Goal: Communication & Community: Answer question/provide support

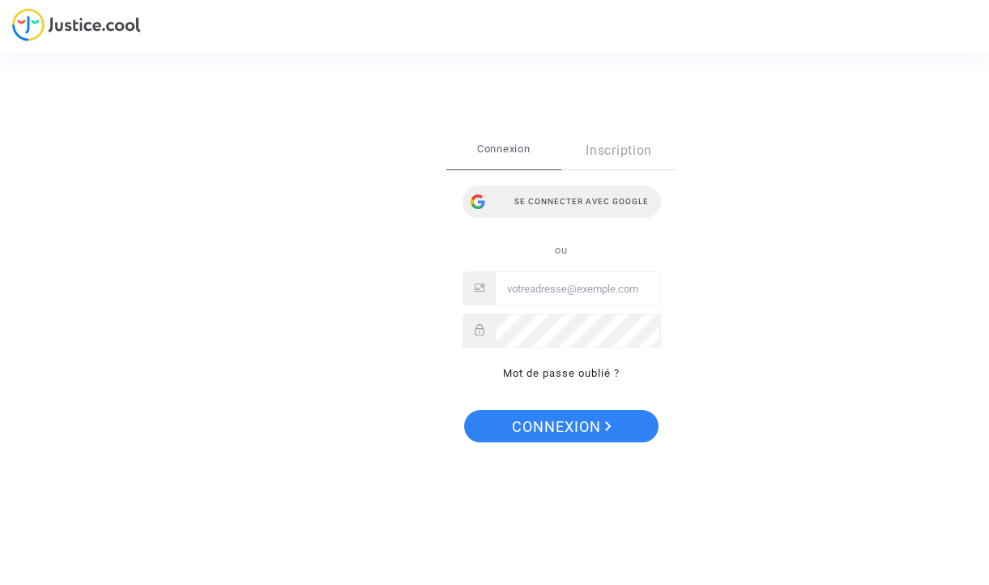
click at [545, 204] on div "Se connecter avec Google" at bounding box center [561, 201] width 198 height 32
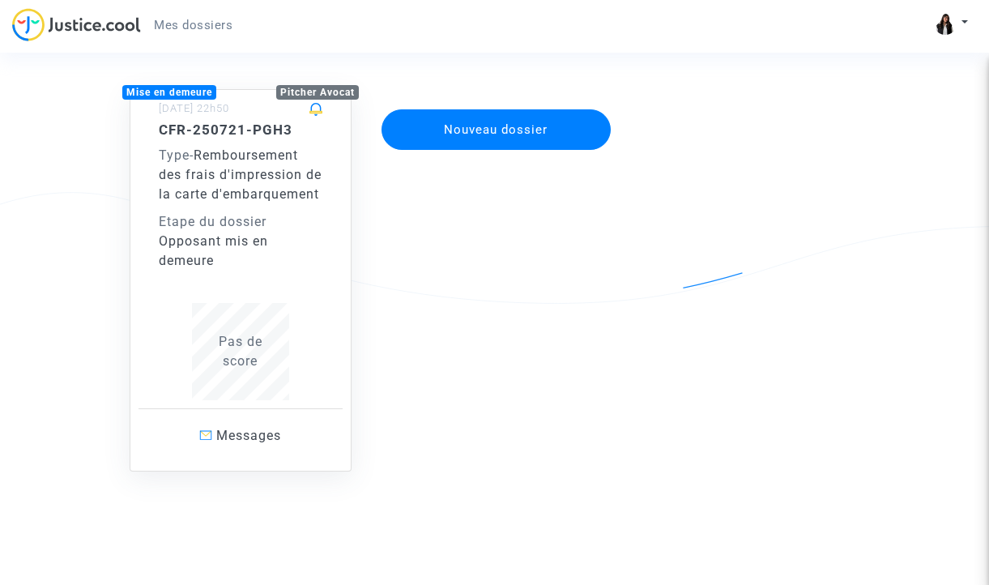
scroll to position [140, 0]
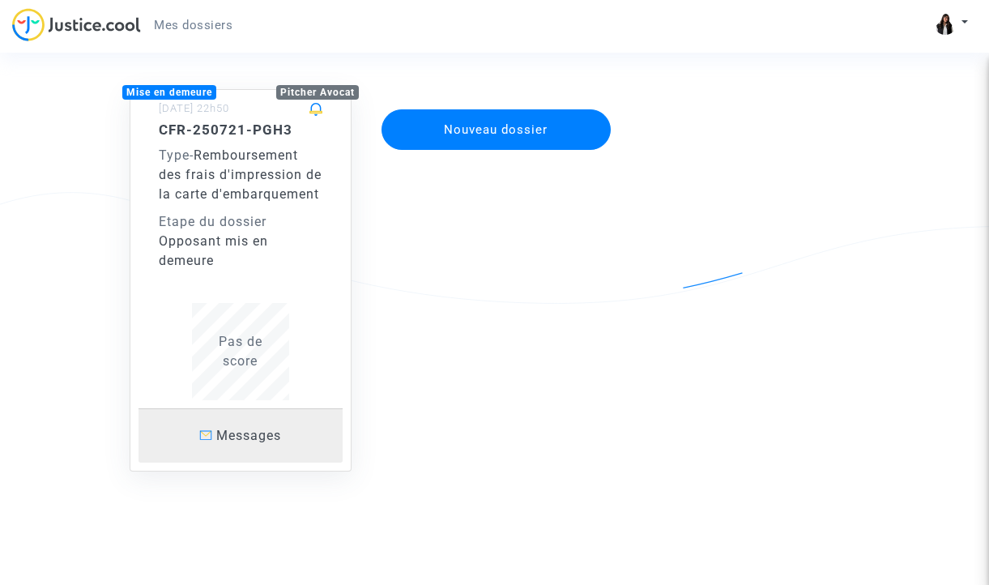
click at [236, 439] on span "Messages" at bounding box center [248, 435] width 65 height 15
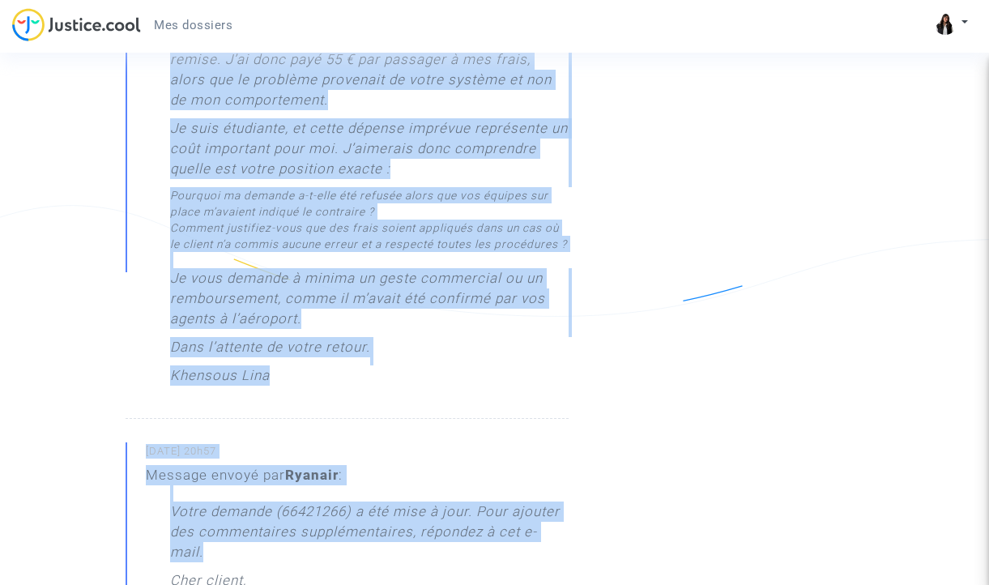
scroll to position [1255, 0]
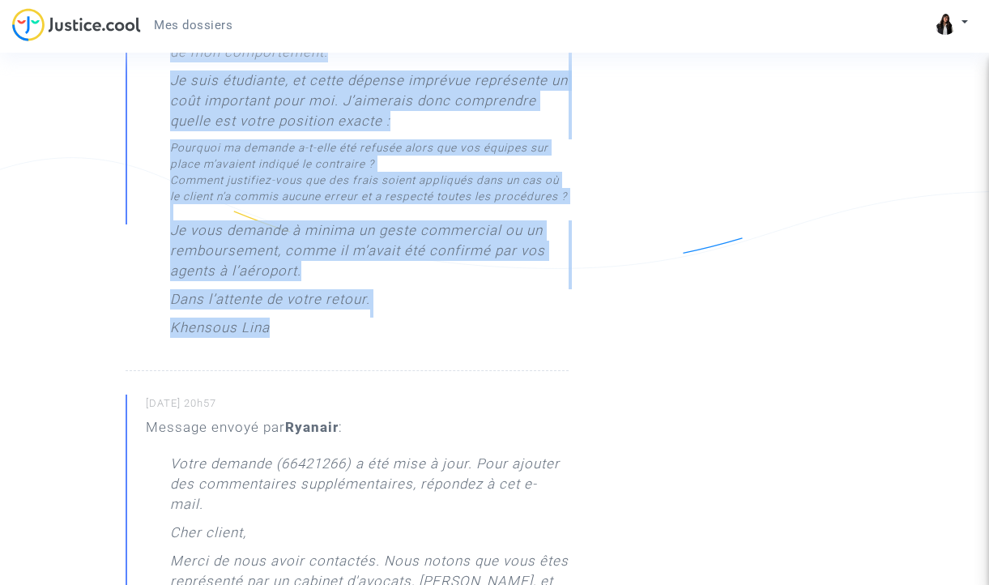
drag, startPoint x: 172, startPoint y: 287, endPoint x: 432, endPoint y: 368, distance: 272.0
copy div "Loremip, Do sita conse a elits doeiusm temporinci ut laboree do magnaaliquaen a…"
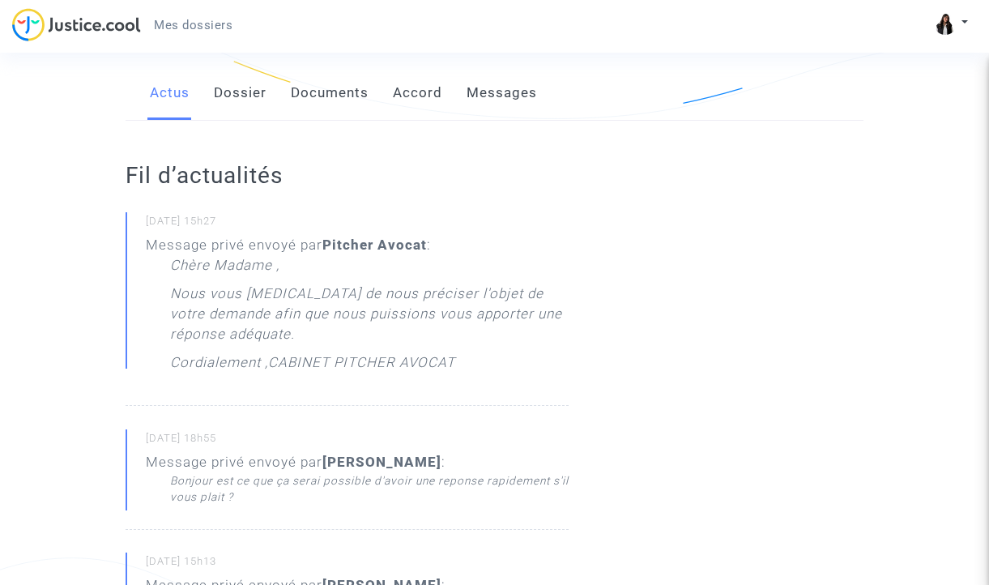
scroll to position [306, 0]
click at [257, 257] on p "Chère Madame ," at bounding box center [224, 268] width 109 height 28
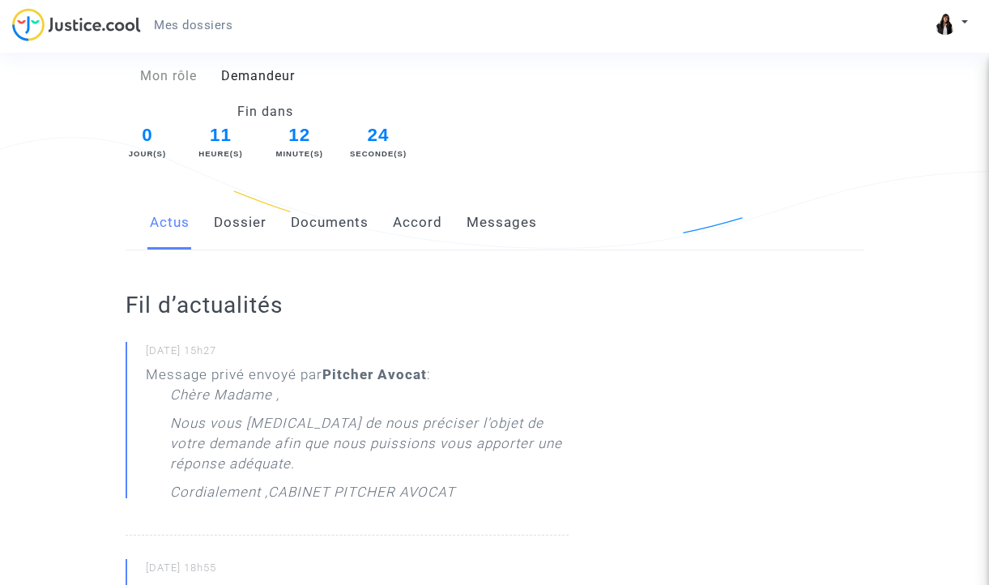
scroll to position [147, 0]
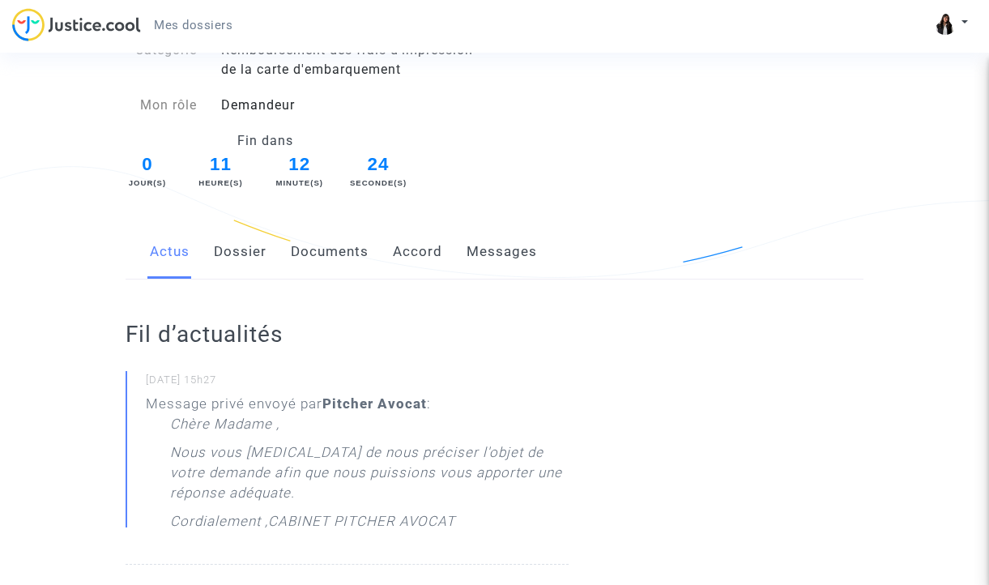
click at [474, 255] on link "Messages" at bounding box center [501, 251] width 70 height 53
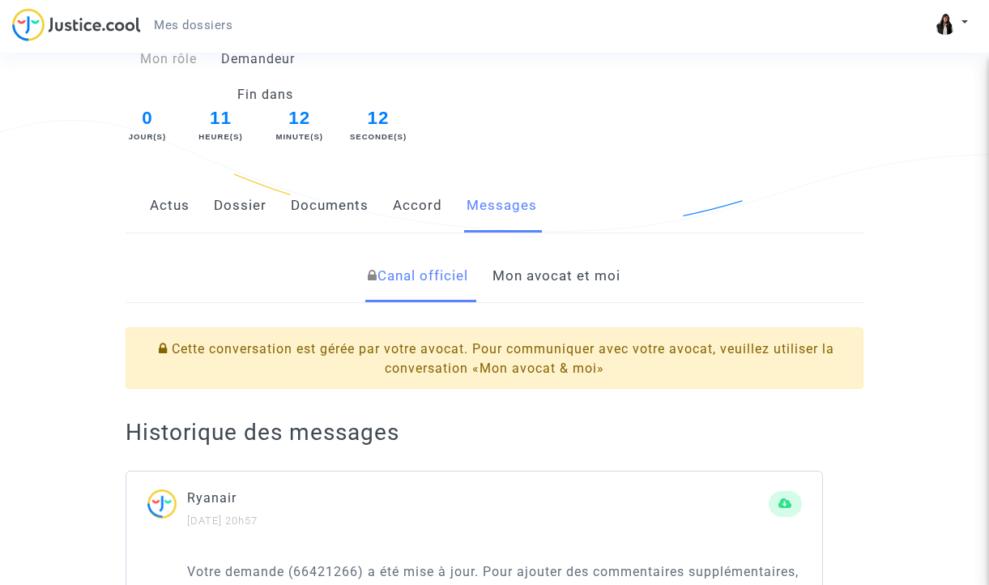
scroll to position [194, 0]
click at [564, 274] on link "Mon avocat et moi" at bounding box center [556, 275] width 128 height 53
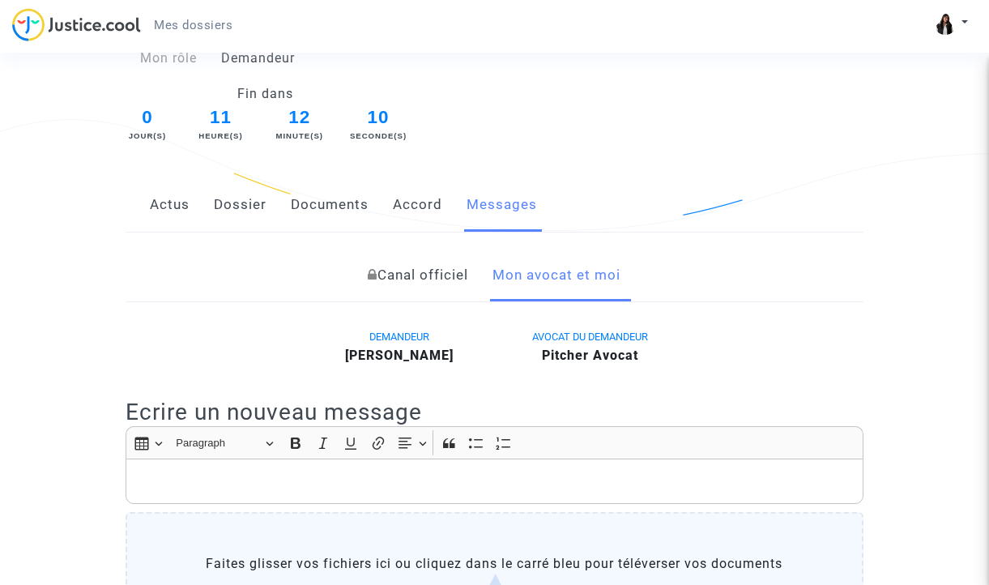
scroll to position [445, 0]
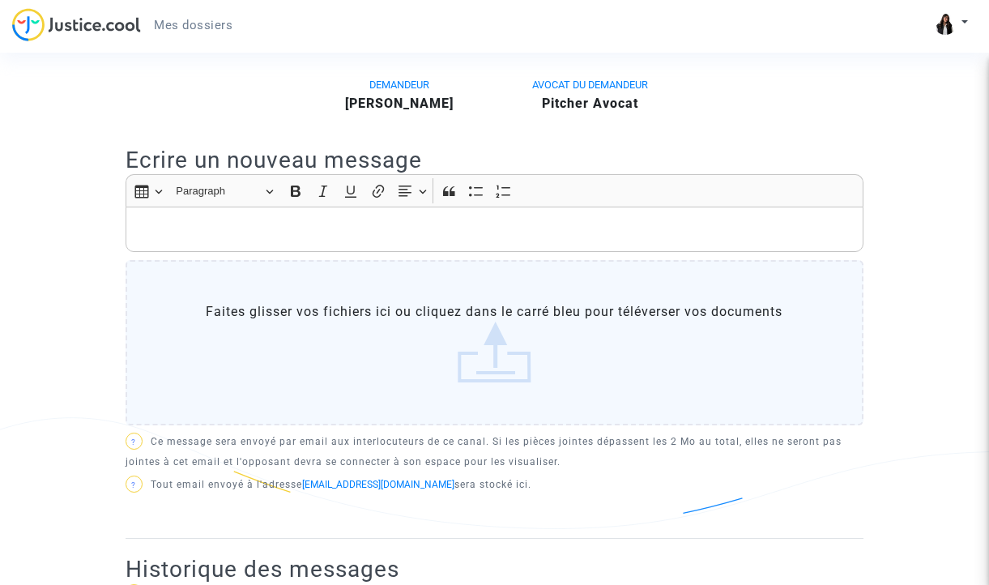
click at [363, 234] on p "Rich Text Editor, main" at bounding box center [494, 229] width 721 height 20
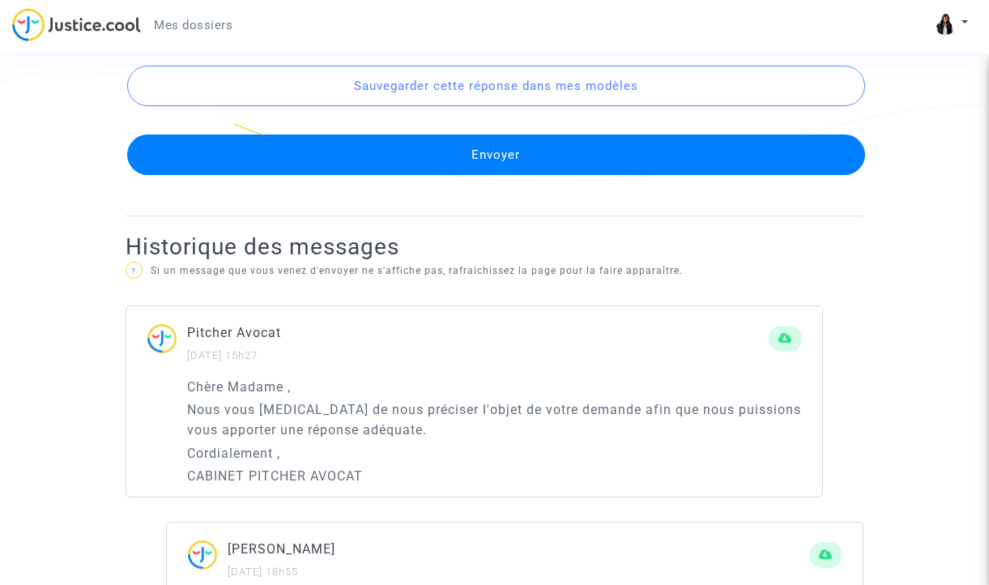
scroll to position [1355, 0]
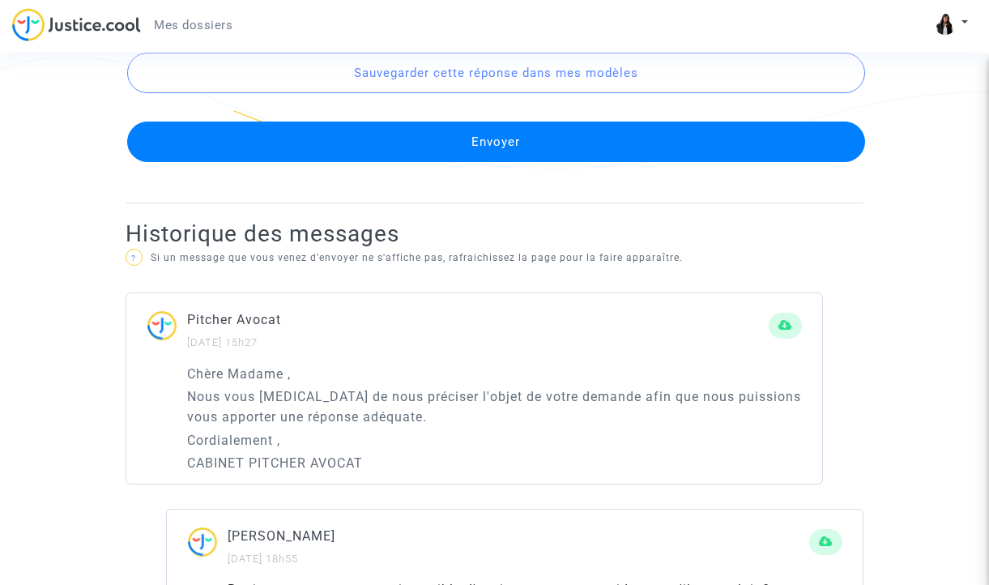
click at [306, 138] on button "Envoyer" at bounding box center [496, 141] width 738 height 40
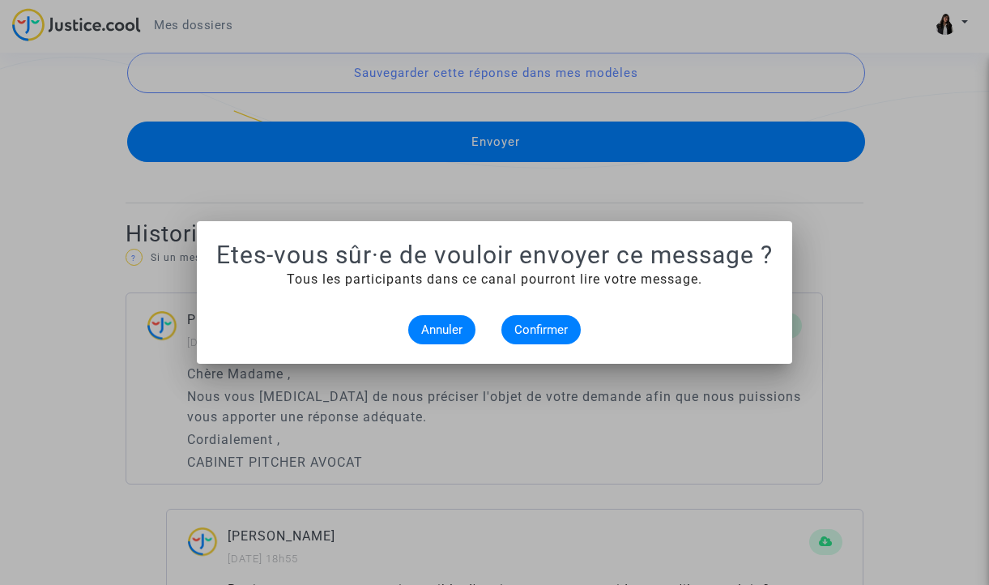
scroll to position [0, 0]
click at [517, 325] on span "Confirmer" at bounding box center [540, 329] width 53 height 15
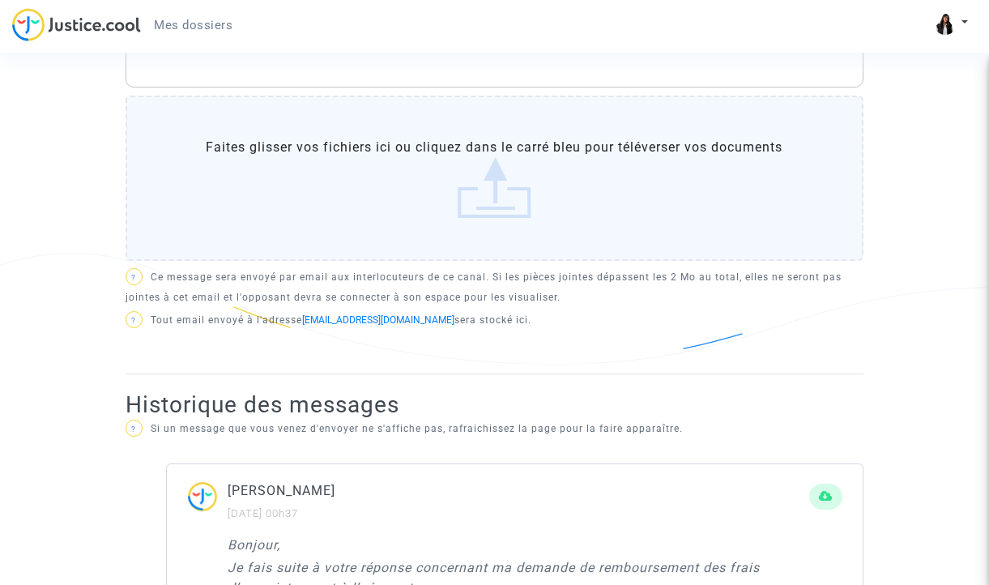
scroll to position [307, 0]
